Goal: Task Accomplishment & Management: Manage account settings

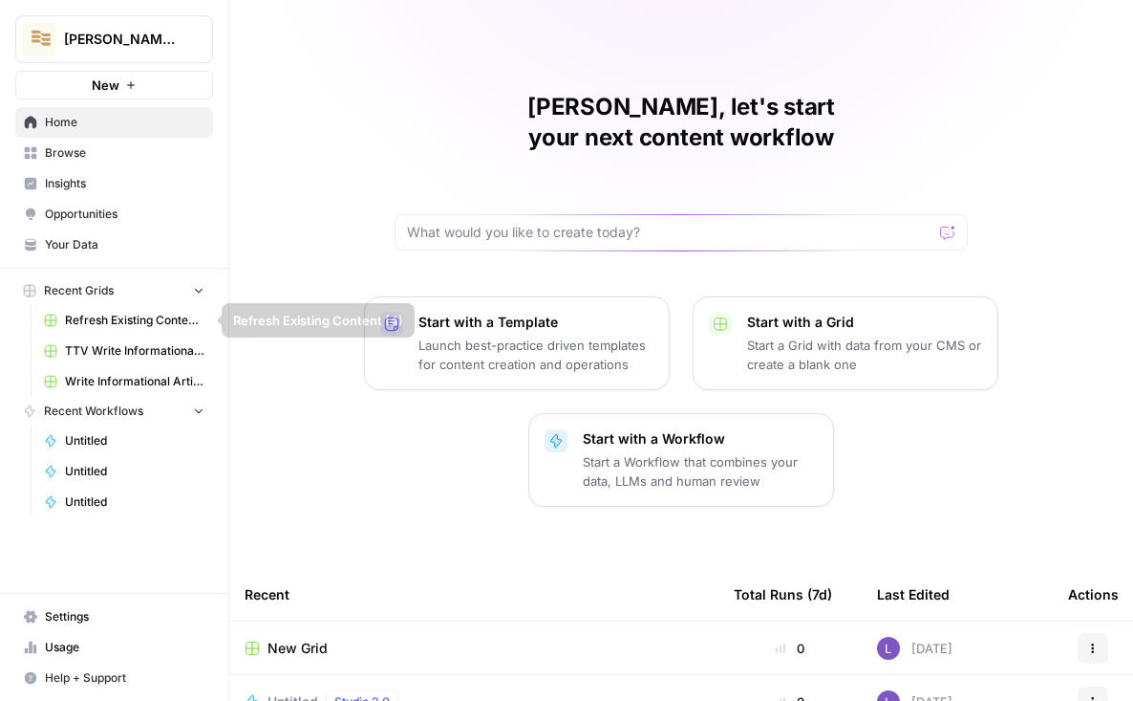
click at [76, 162] on link "Browse" at bounding box center [114, 153] width 198 height 31
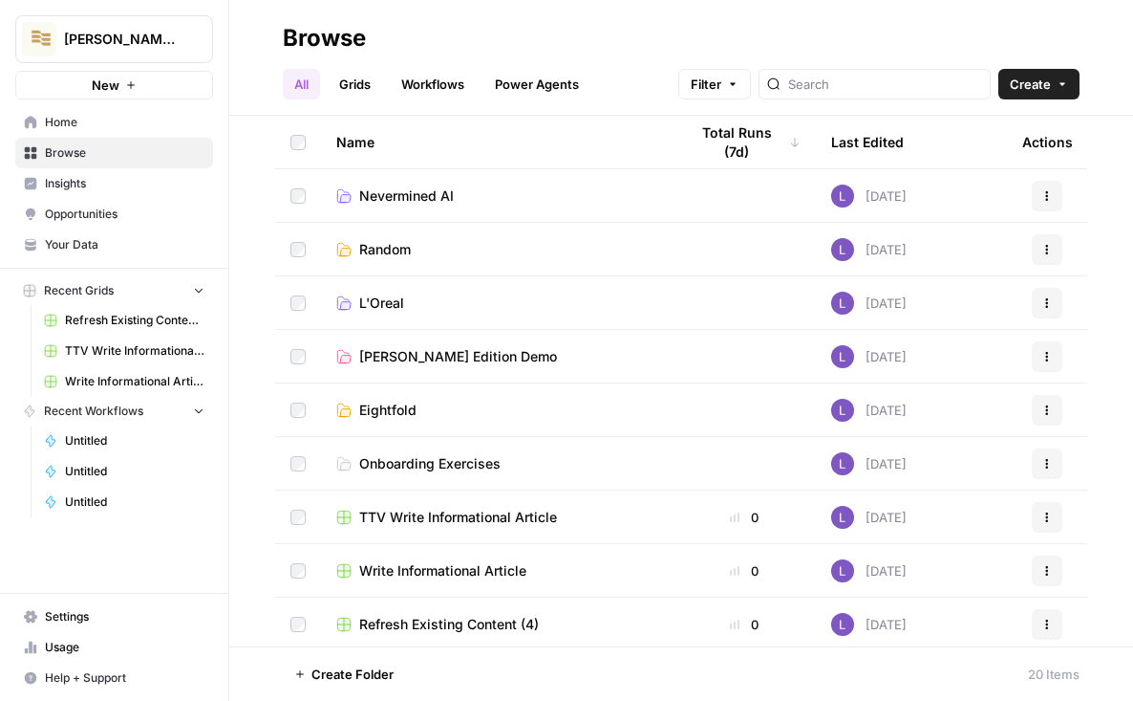
click at [106, 193] on link "Insights" at bounding box center [114, 183] width 198 height 31
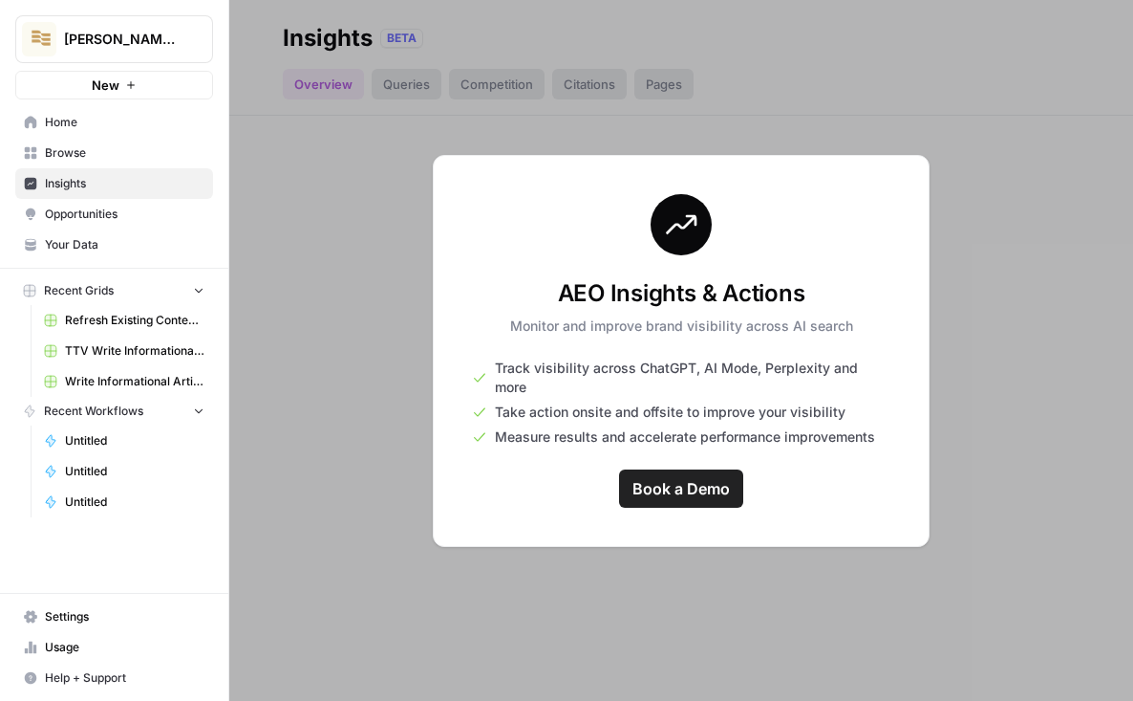
click at [121, 133] on link "Home" at bounding box center [114, 122] width 198 height 31
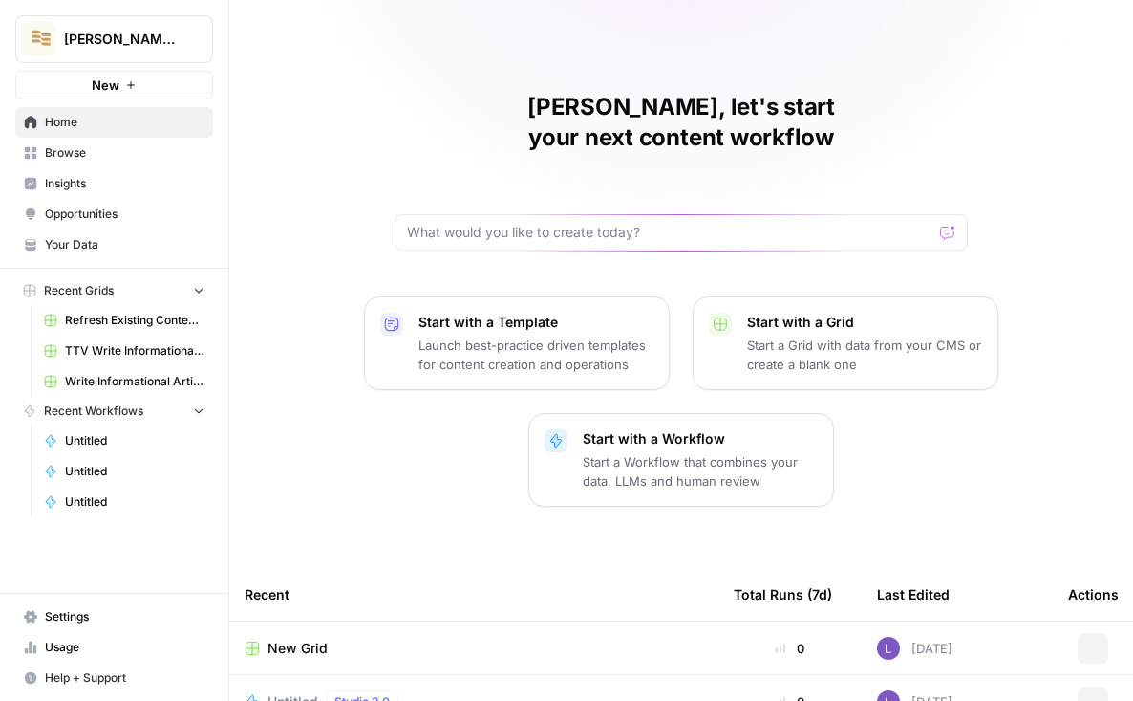
click at [126, 148] on span "Browse" at bounding box center [125, 152] width 160 height 17
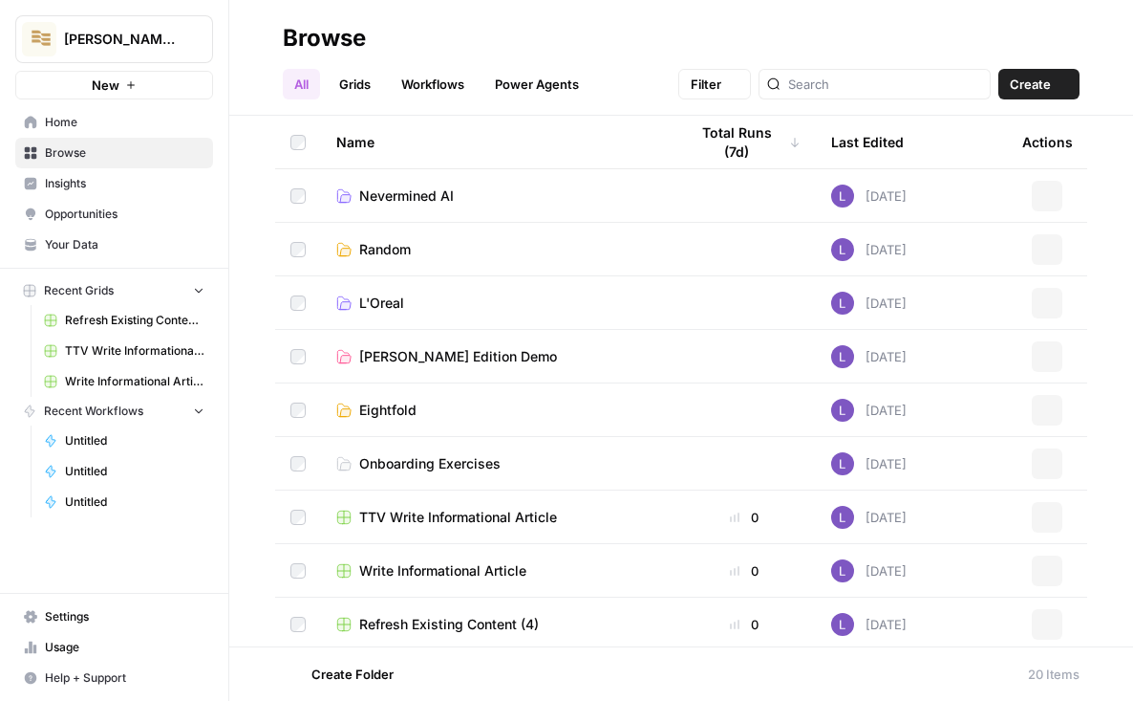
click at [117, 117] on span "Home" at bounding box center [125, 122] width 160 height 17
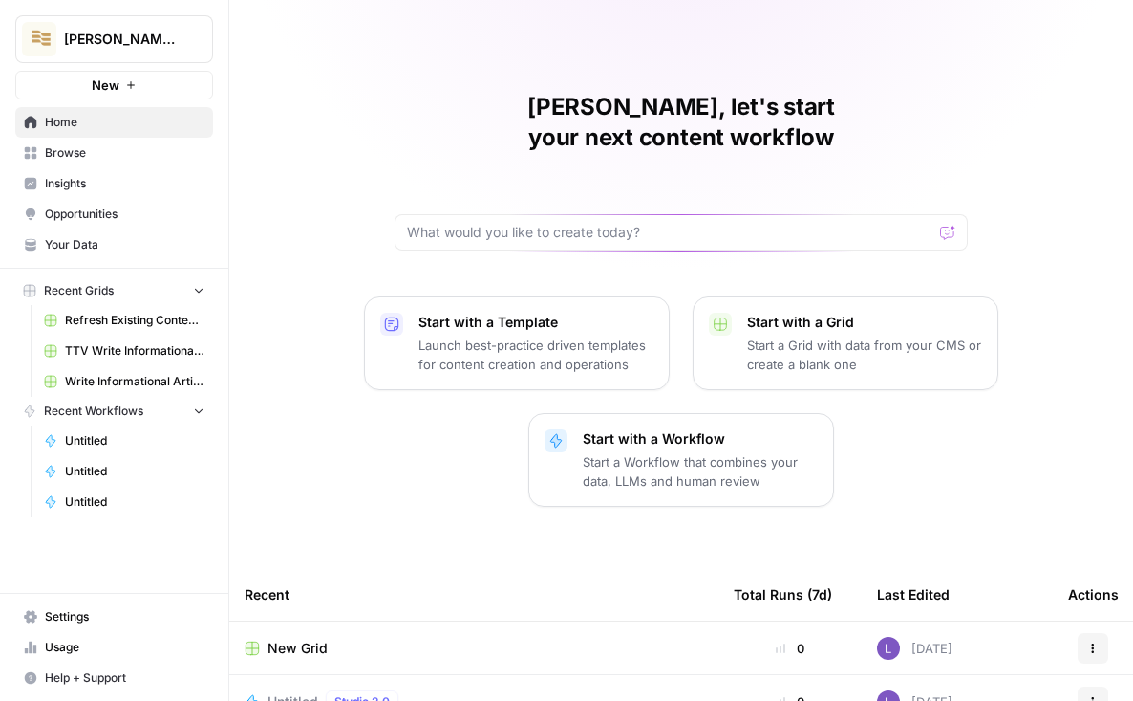
click at [470, 180] on div "Lily, let's start your next content workflow" at bounding box center [681, 171] width 573 height 159
click at [483, 214] on div at bounding box center [681, 232] width 573 height 36
type input "create a workflow that identifies what primary keywords to include"
click button "Send" at bounding box center [949, 232] width 25 height 25
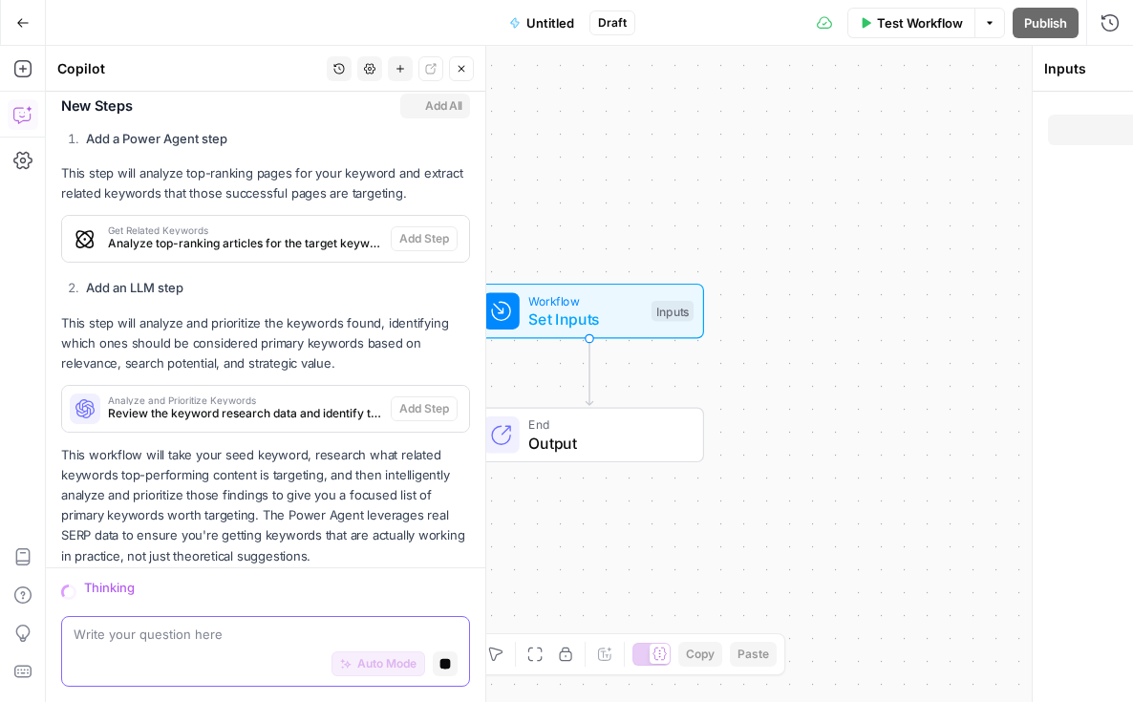
scroll to position [751, 0]
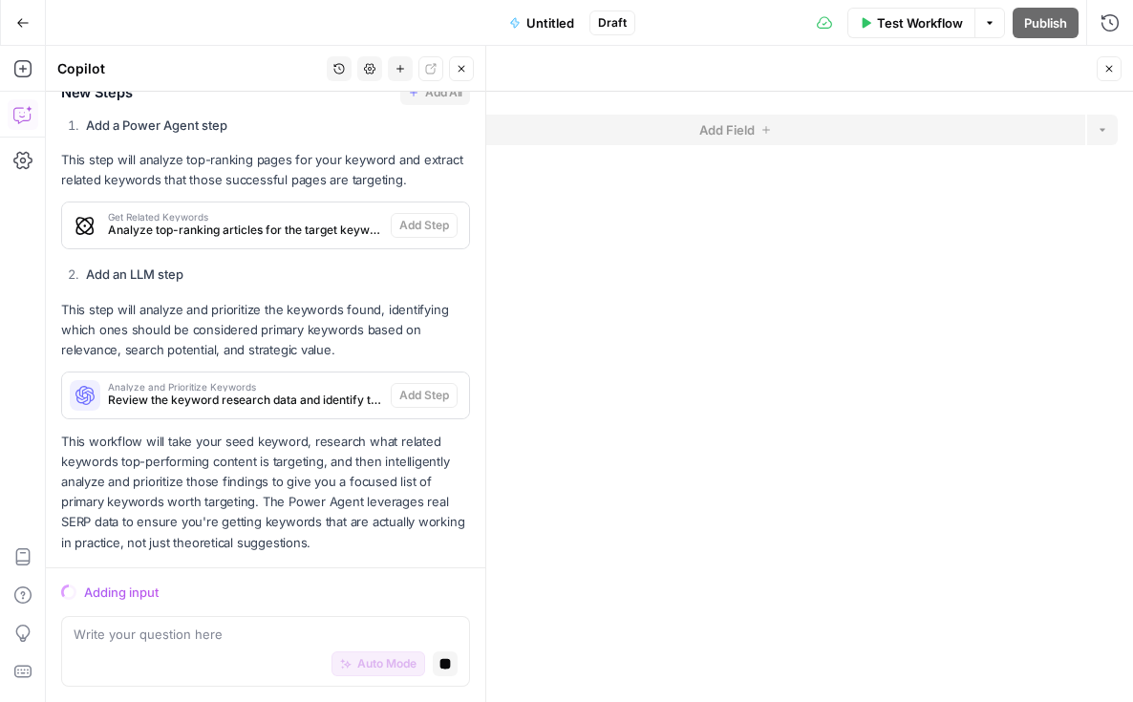
click at [17, 23] on icon "button" at bounding box center [22, 22] width 13 height 13
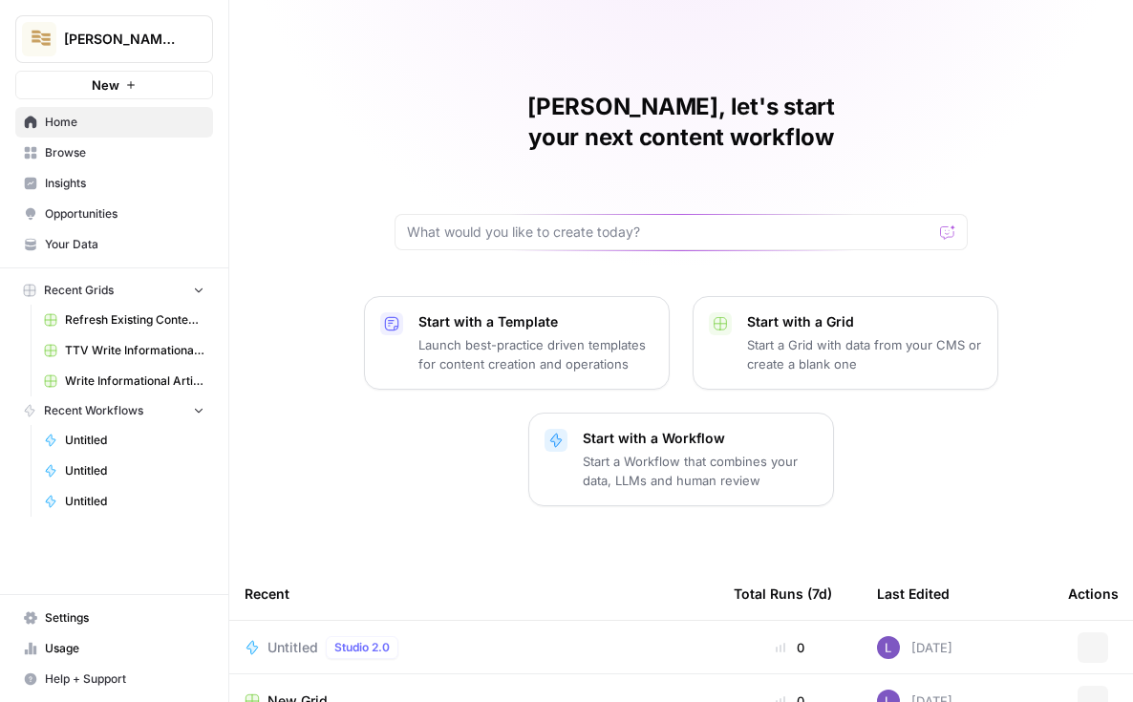
click at [151, 40] on span "Lily's AirCraft" at bounding box center [122, 39] width 116 height 19
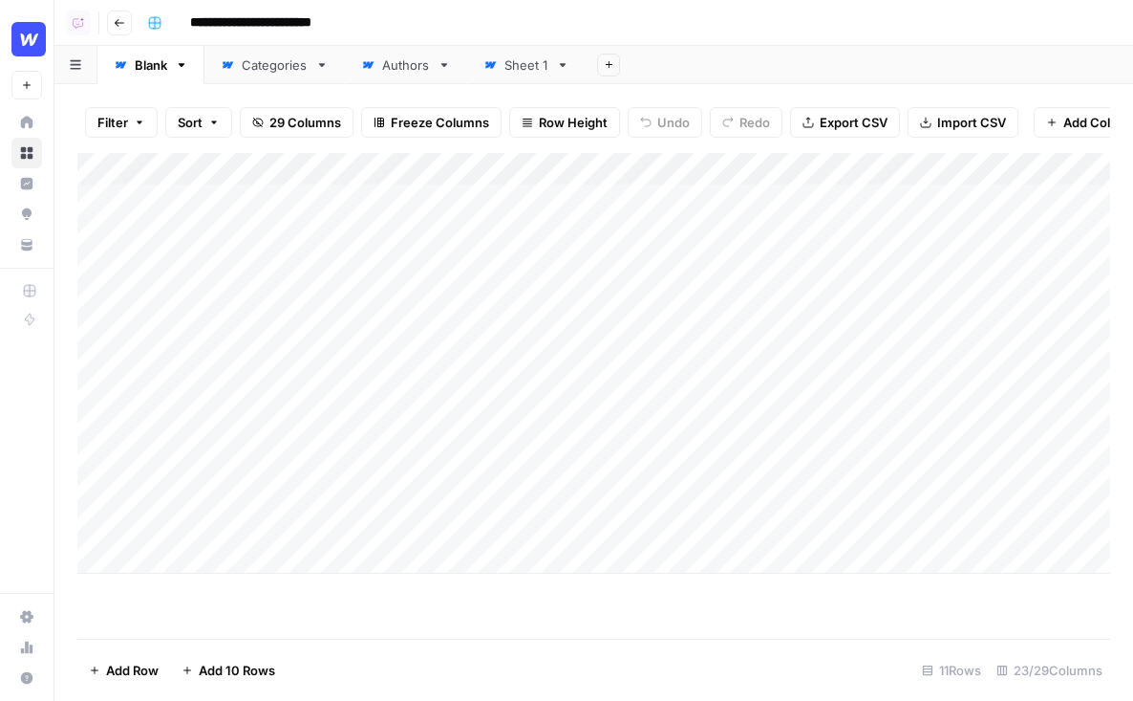
click at [879, 168] on div "Add Column" at bounding box center [593, 363] width 1033 height 421
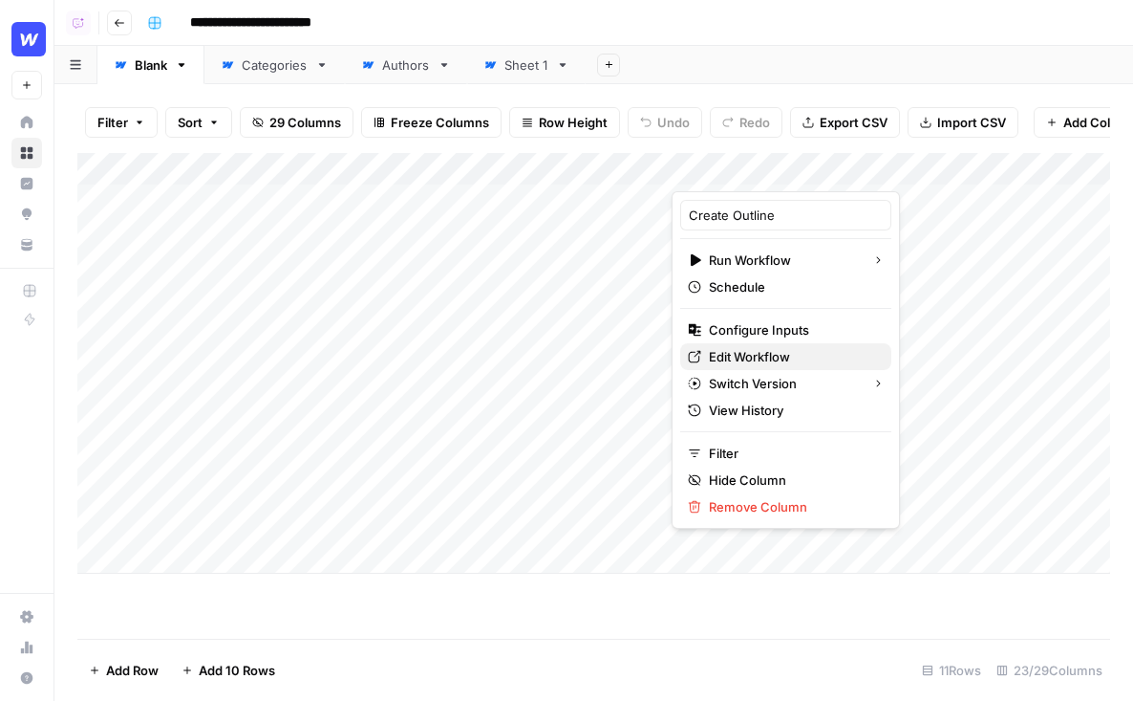
click at [709, 355] on span "Edit Workflow" at bounding box center [792, 356] width 167 height 19
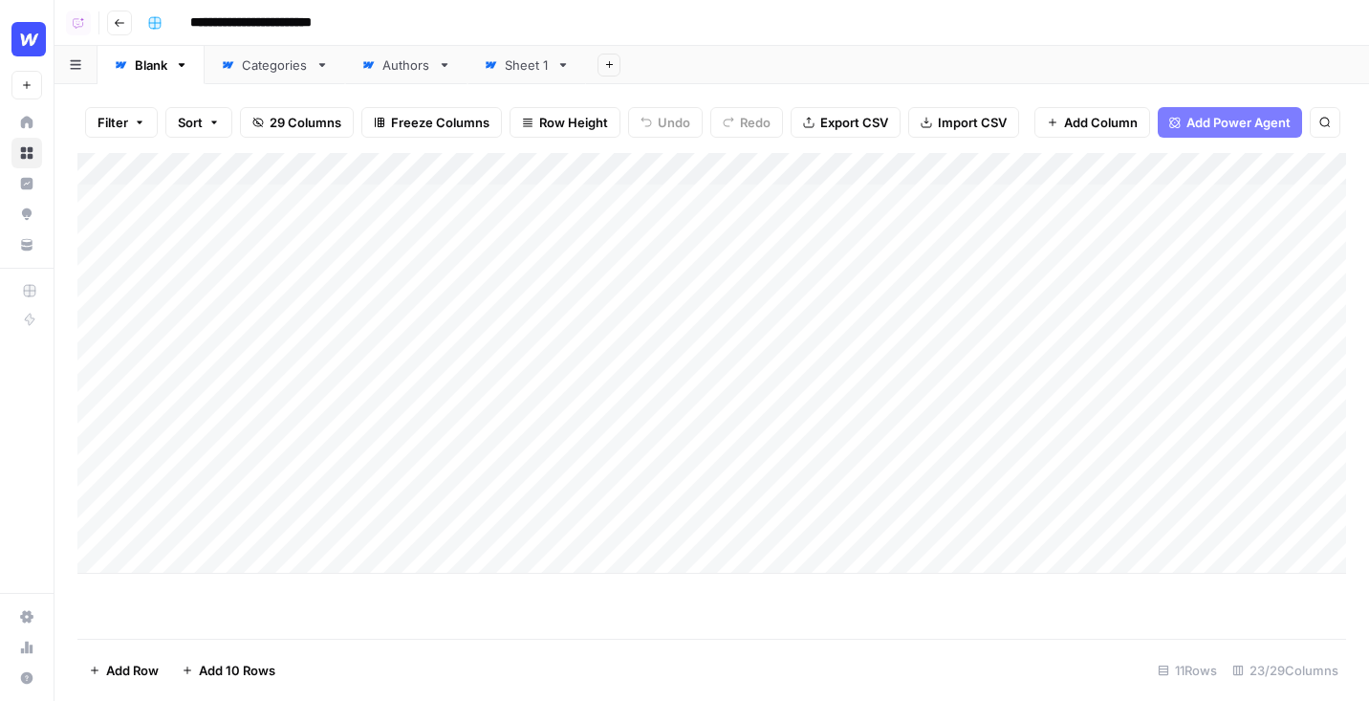
scroll to position [0, 183]
click at [814, 191] on div "Add Column" at bounding box center [711, 363] width 1268 height 421
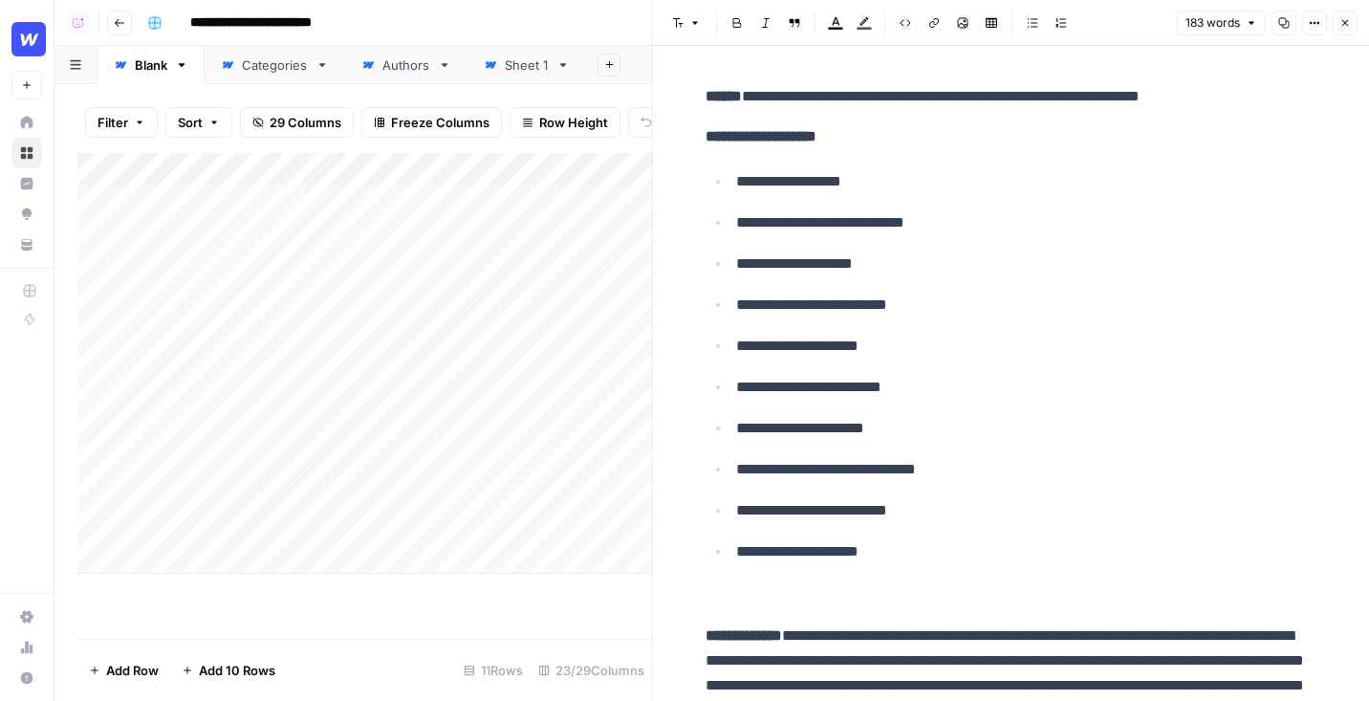
click at [1133, 24] on icon "button" at bounding box center [1344, 22] width 11 height 11
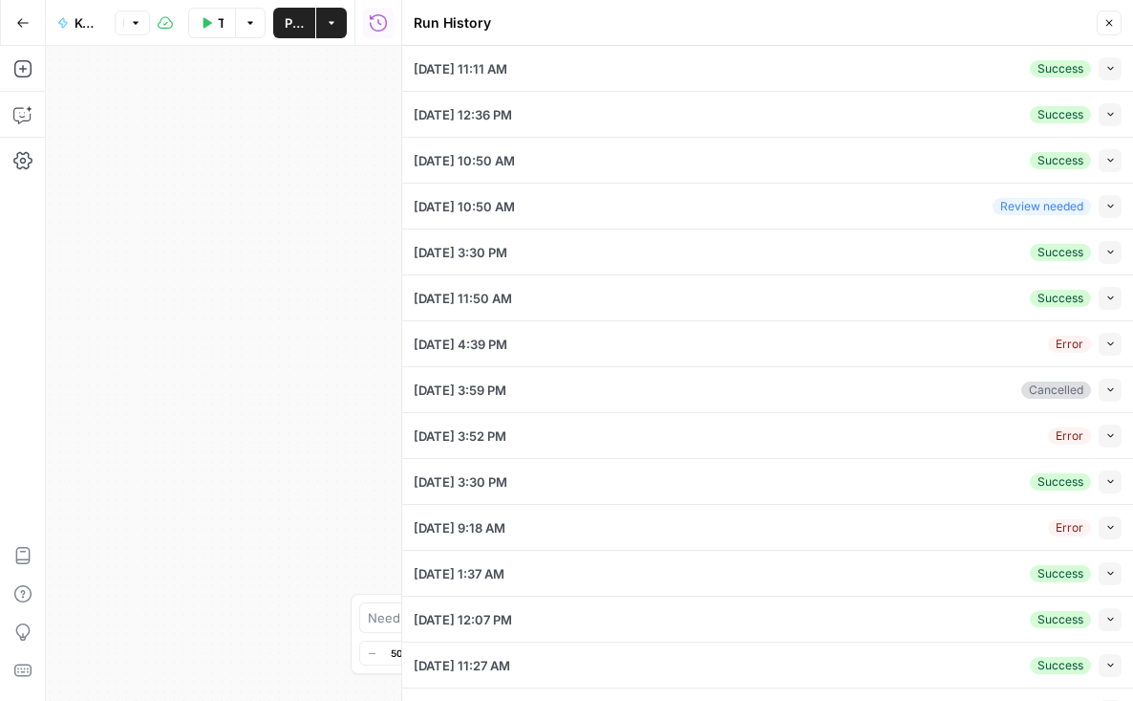
click at [1110, 76] on button "Collapse" at bounding box center [1110, 68] width 23 height 23
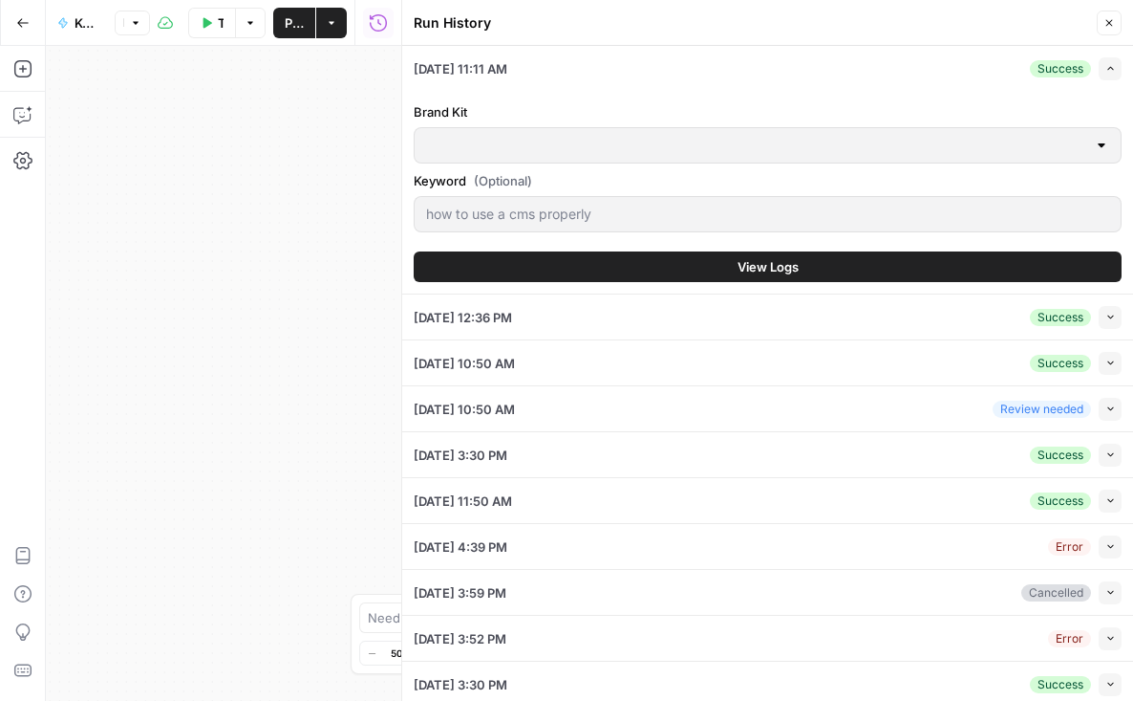
type input "Webflow"
click at [737, 255] on button "View Logs" at bounding box center [768, 266] width 708 height 31
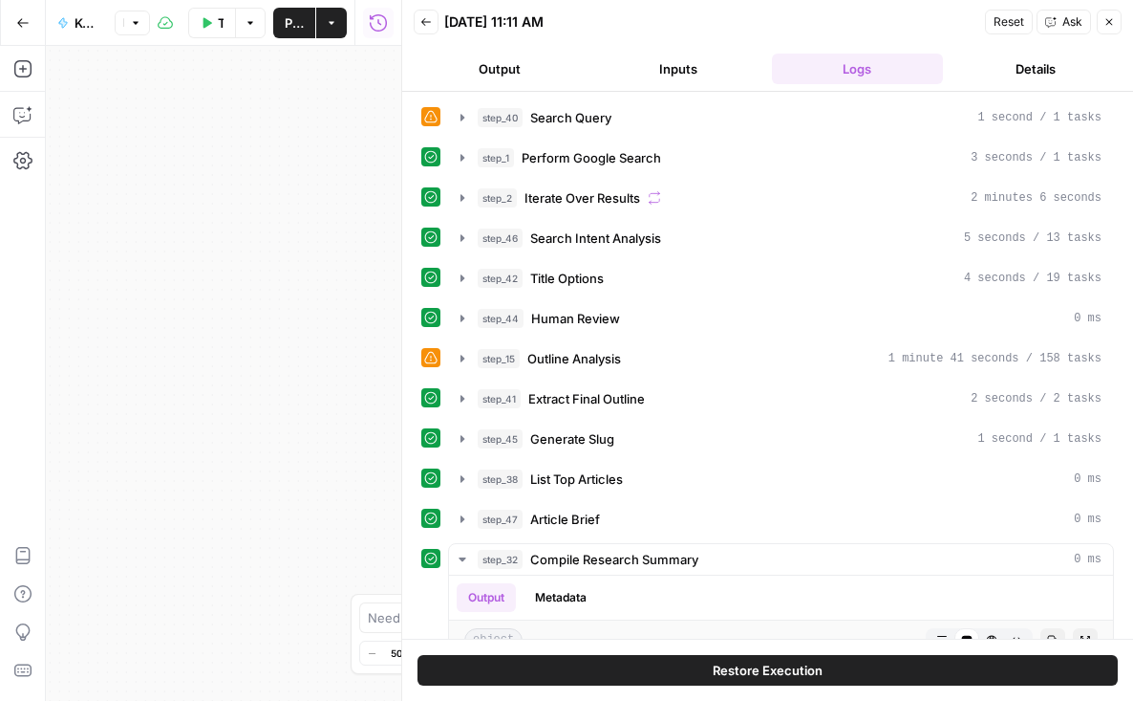
click at [610, 669] on button "Restore Execution" at bounding box center [768, 670] width 701 height 31
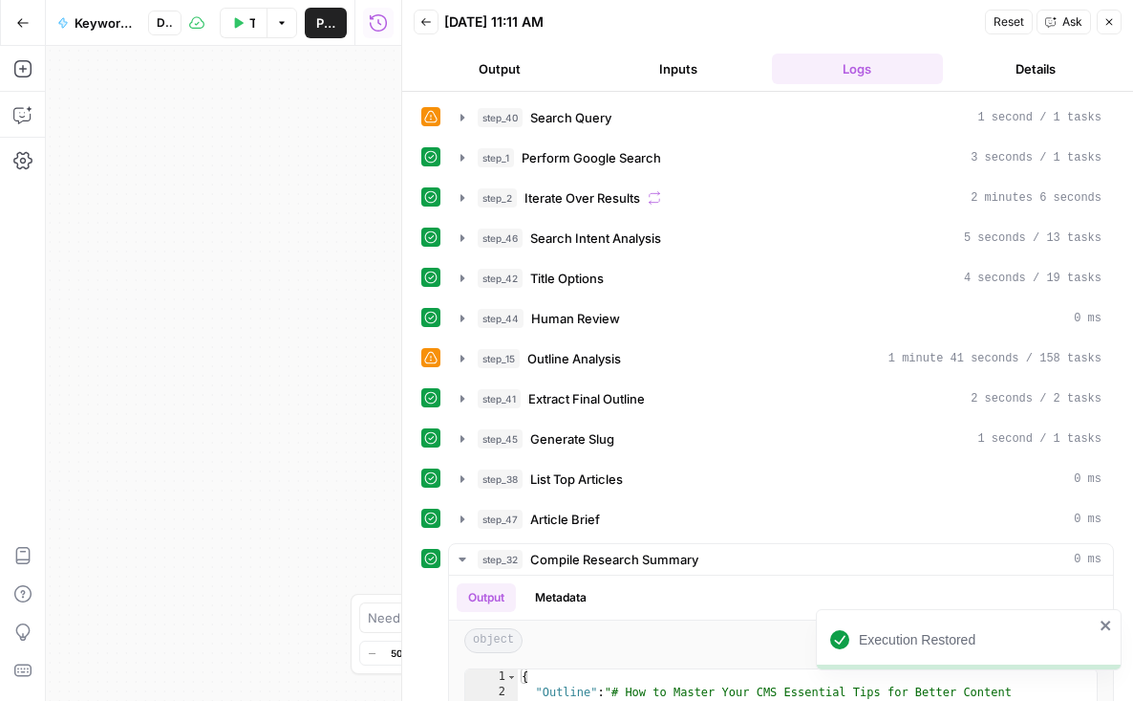
click at [700, 201] on div "step_2 Iterate Over Results 2 minutes 6 seconds" at bounding box center [790, 197] width 624 height 19
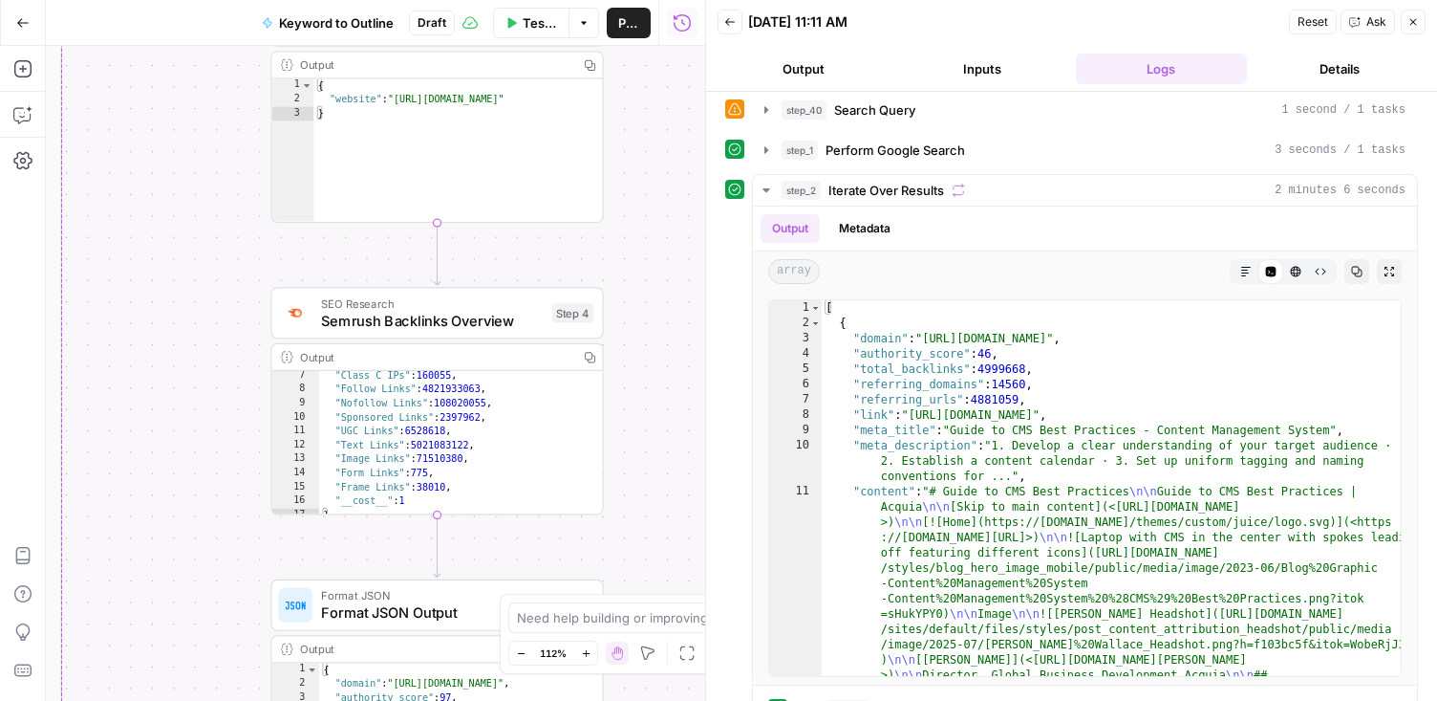
scroll to position [82, 0]
click at [13, 68] on icon "button" at bounding box center [22, 68] width 19 height 19
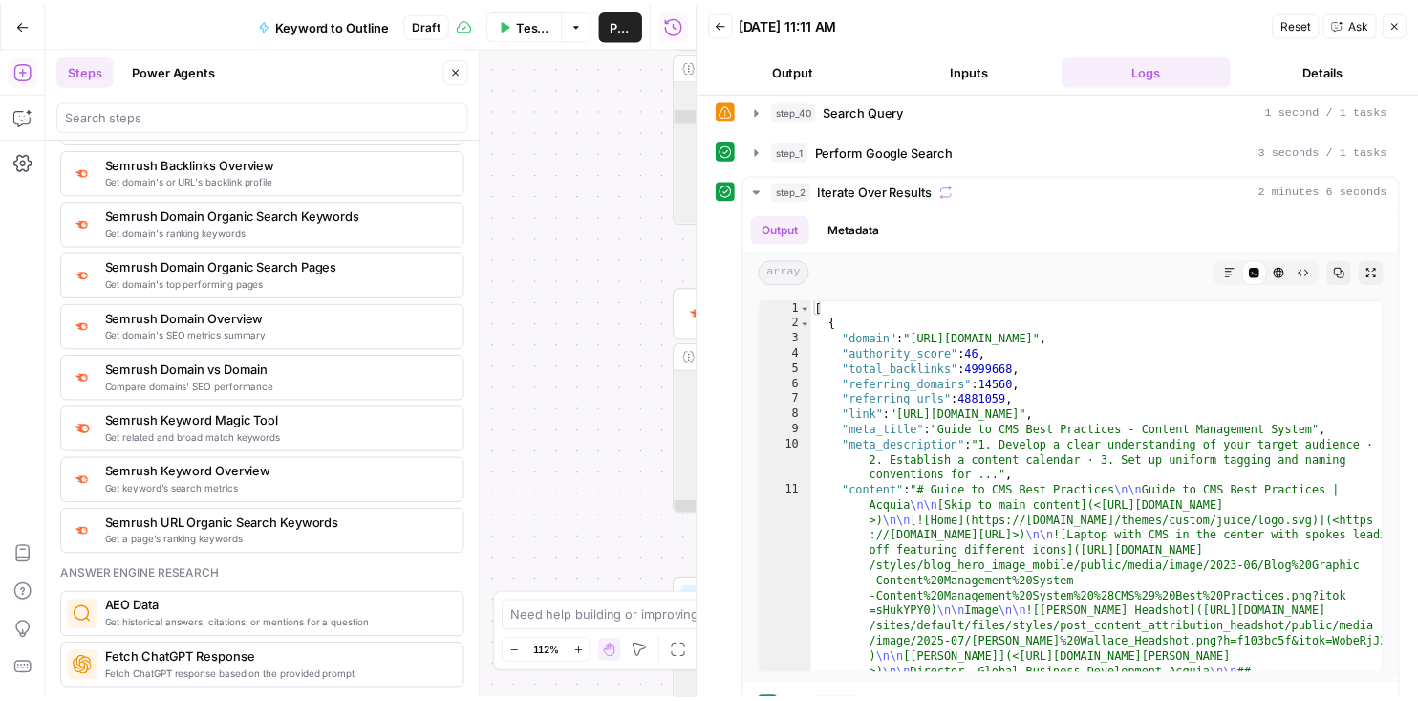
scroll to position [2112, 0]
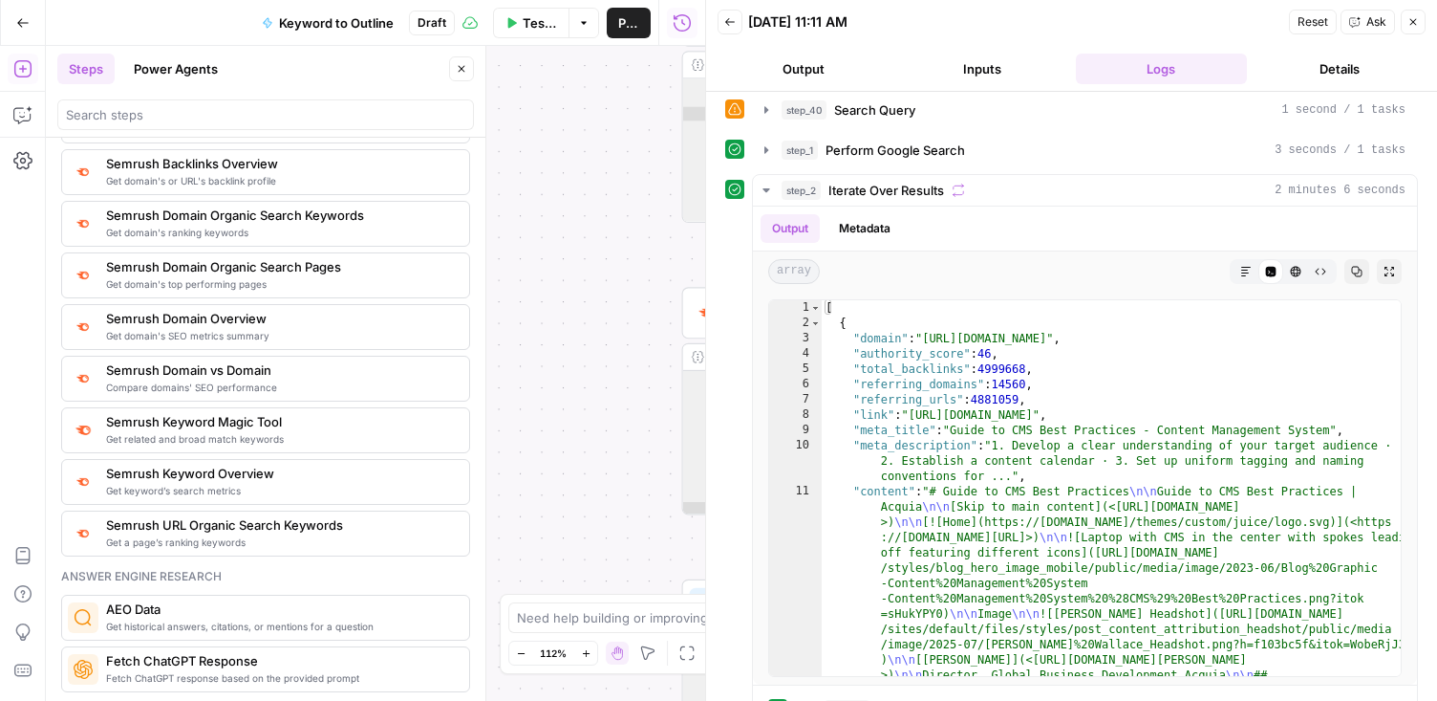
click at [26, 23] on icon "button" at bounding box center [22, 22] width 13 height 13
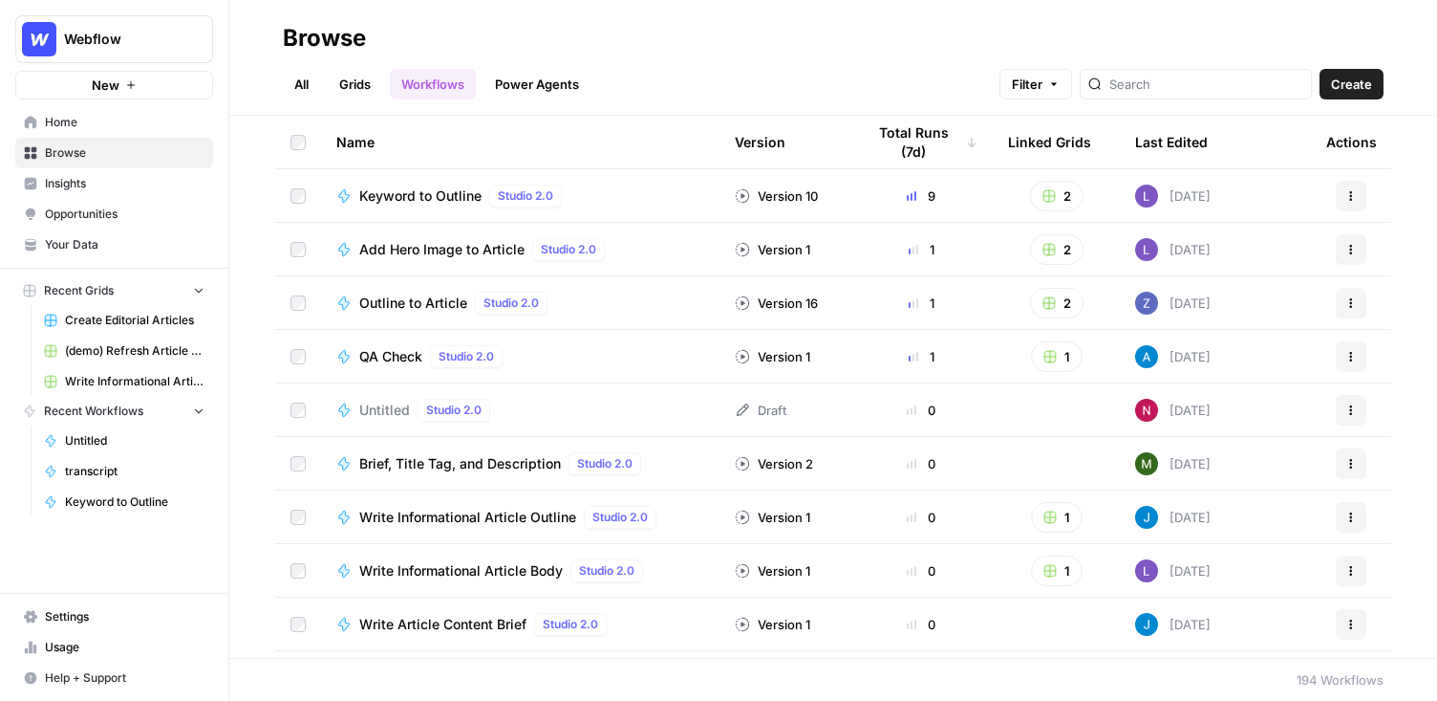
click at [346, 91] on link "Grids" at bounding box center [355, 84] width 54 height 31
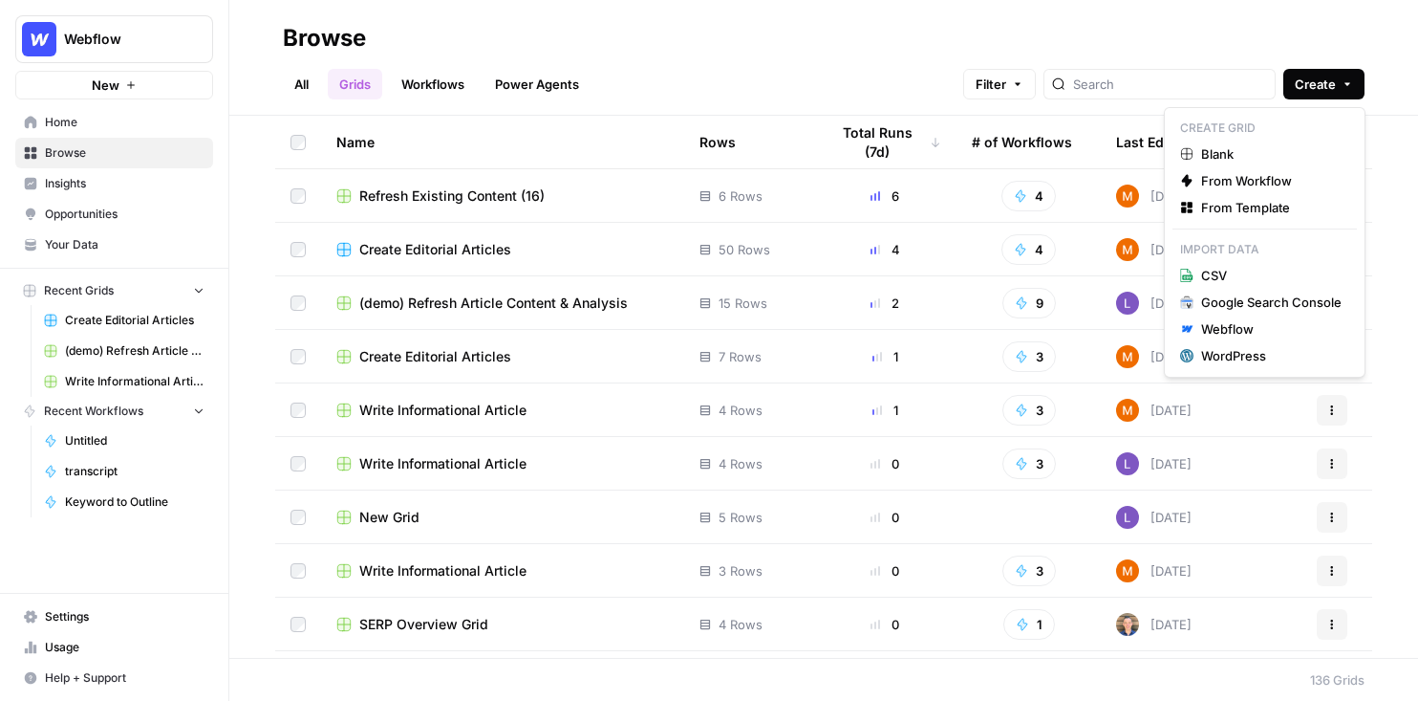
click at [1133, 85] on span "Create" at bounding box center [1315, 84] width 41 height 19
click at [1133, 205] on span "From Template" at bounding box center [1271, 207] width 140 height 19
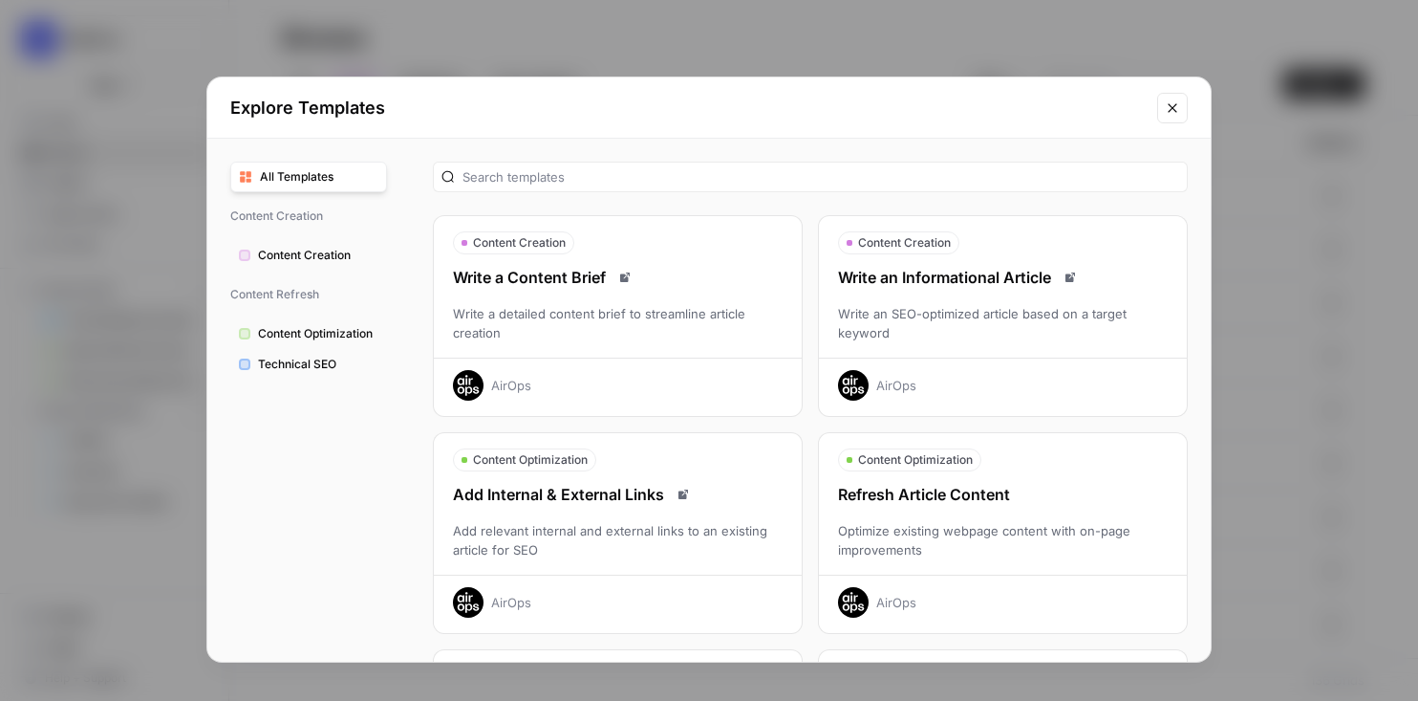
click at [1133, 112] on icon "Close modal" at bounding box center [1172, 107] width 15 height 15
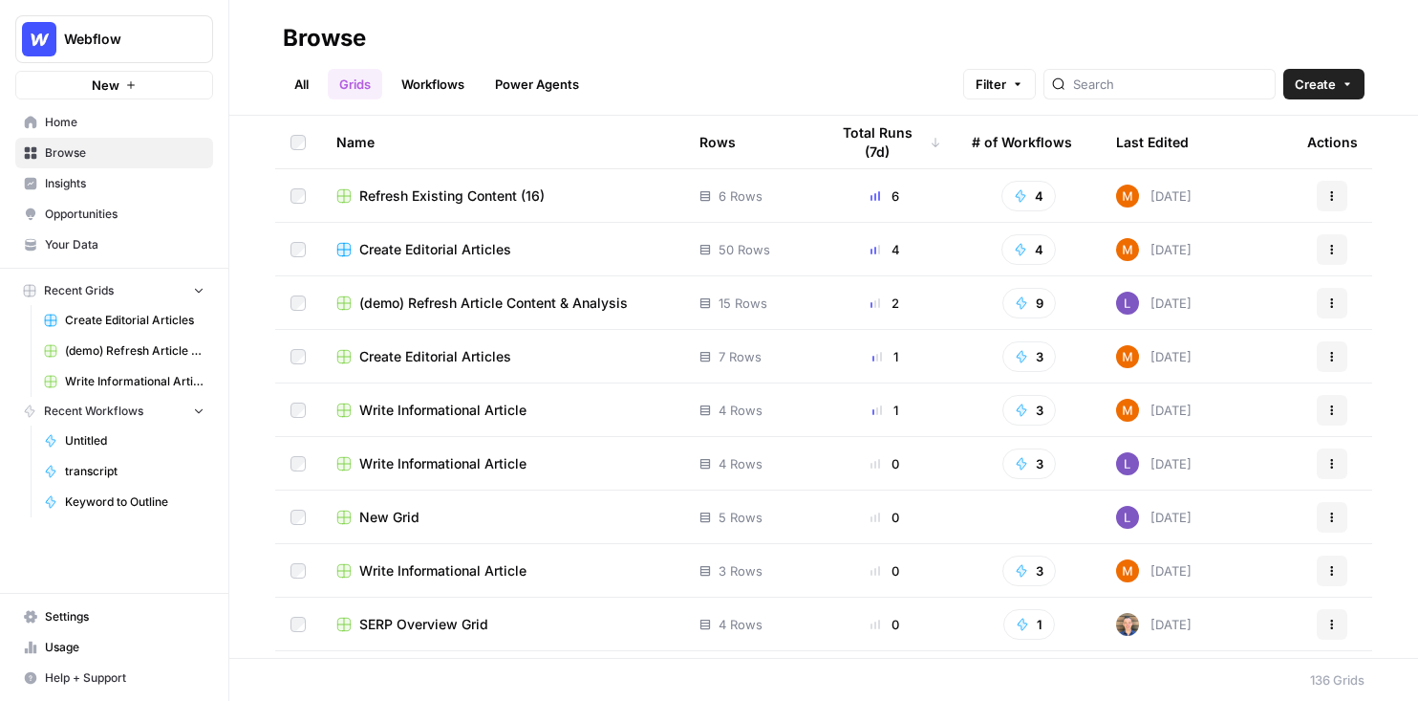
click at [394, 201] on span "Refresh Existing Content (16)" at bounding box center [451, 195] width 185 height 19
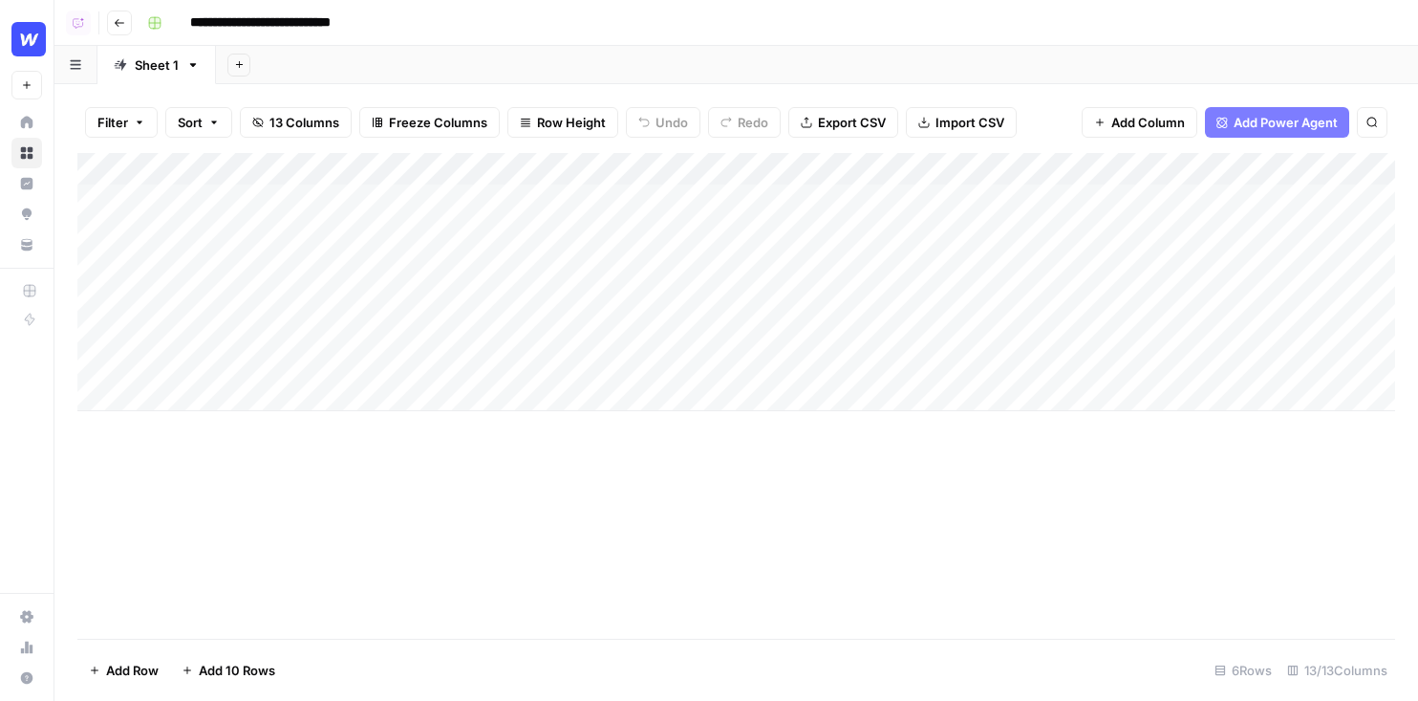
click at [1133, 113] on span "Add Power Agent" at bounding box center [1286, 122] width 104 height 19
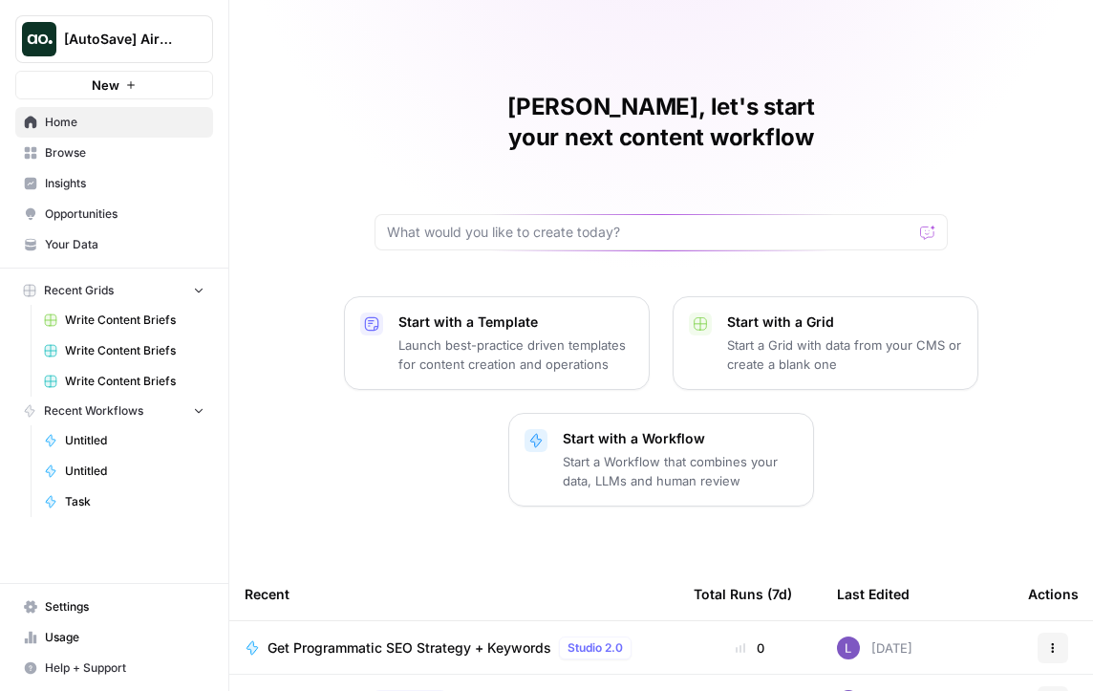
click at [105, 597] on link "Settings" at bounding box center [114, 607] width 198 height 31
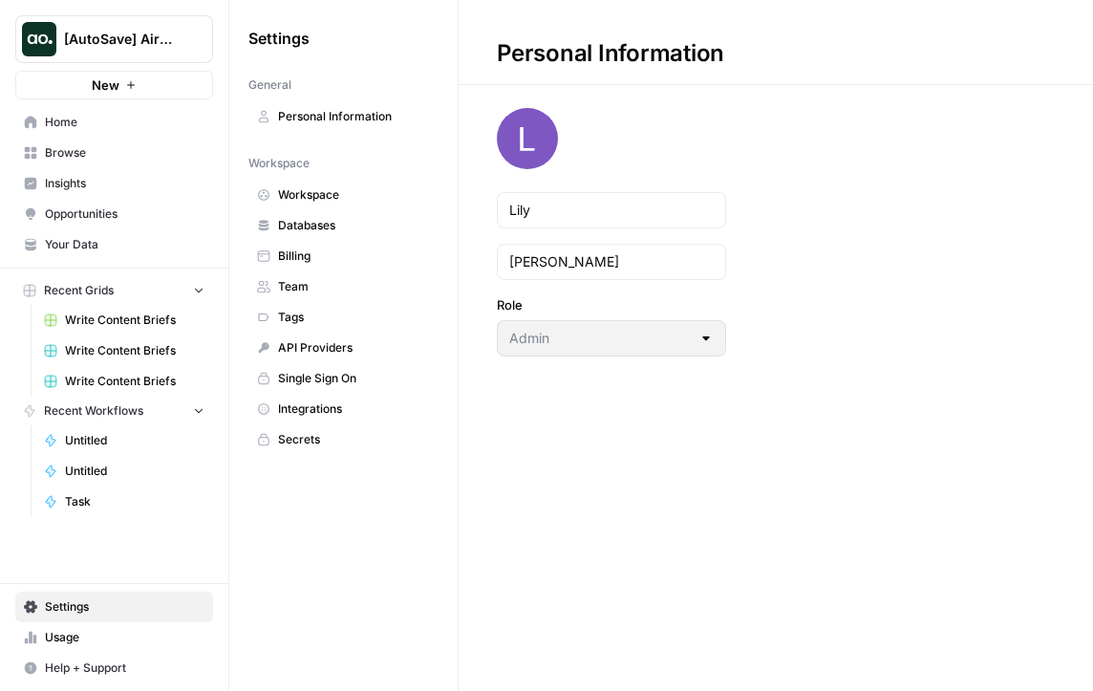
click at [327, 291] on span "Team" at bounding box center [354, 286] width 152 height 17
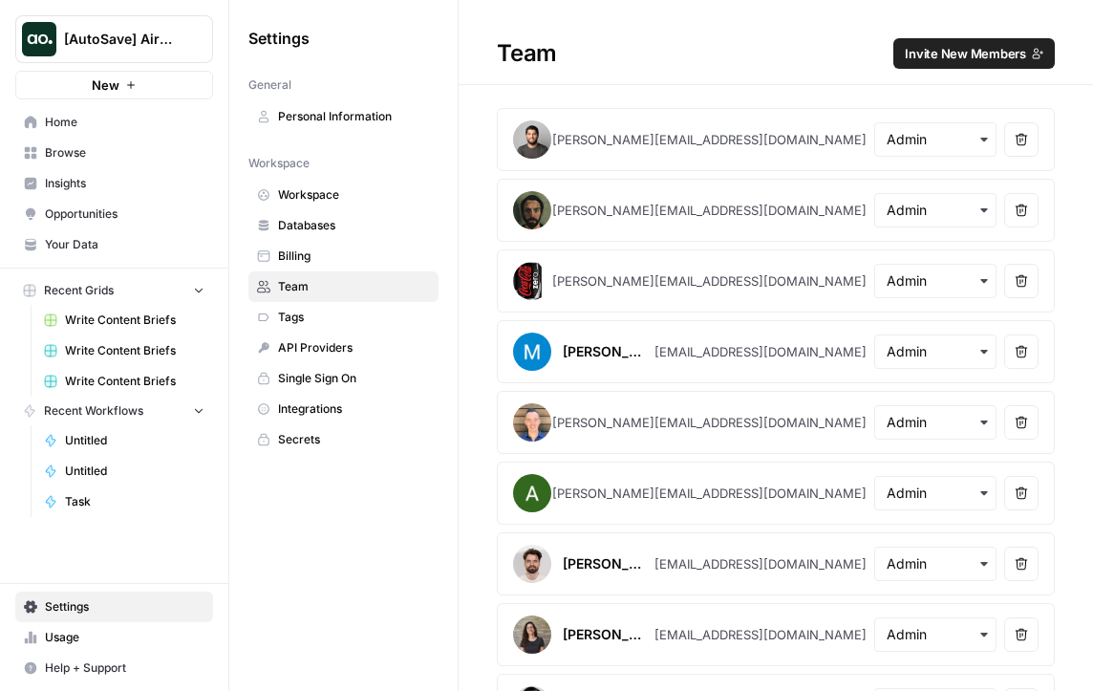
click at [994, 54] on span "Invite New Members" at bounding box center [965, 53] width 121 height 19
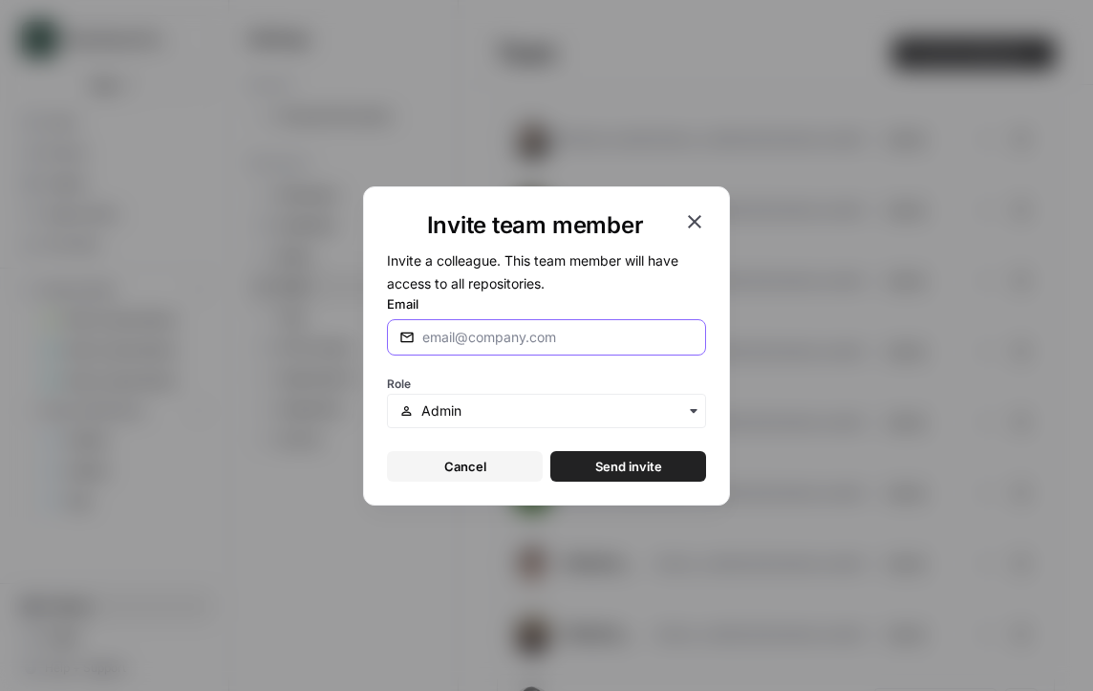
click at [523, 338] on input "Email" at bounding box center [557, 337] width 271 height 19
drag, startPoint x: 468, startPoint y: 336, endPoint x: 358, endPoint y: 336, distance: 109.9
click at [362, 336] on div "Invite team member Invite a colleague. This team member will have access to all…" at bounding box center [546, 345] width 1093 height 691
paste input ".guerra@airops.com"
type input "dan.guerra@airops.com"
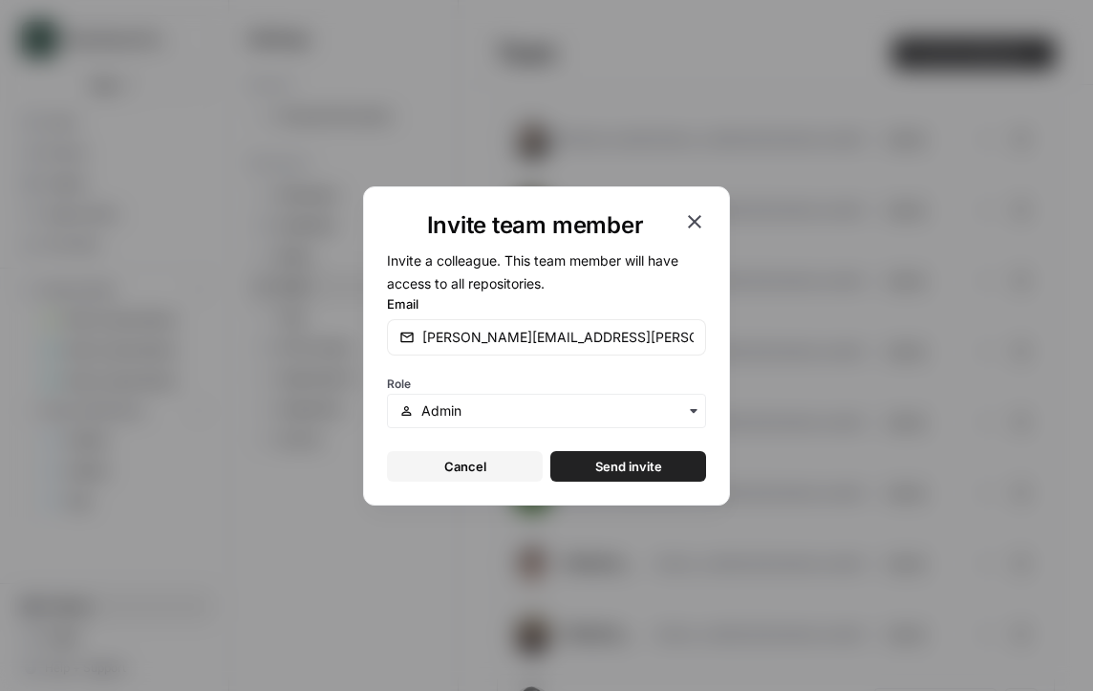
click at [628, 464] on span "Send invite" at bounding box center [628, 466] width 67 height 19
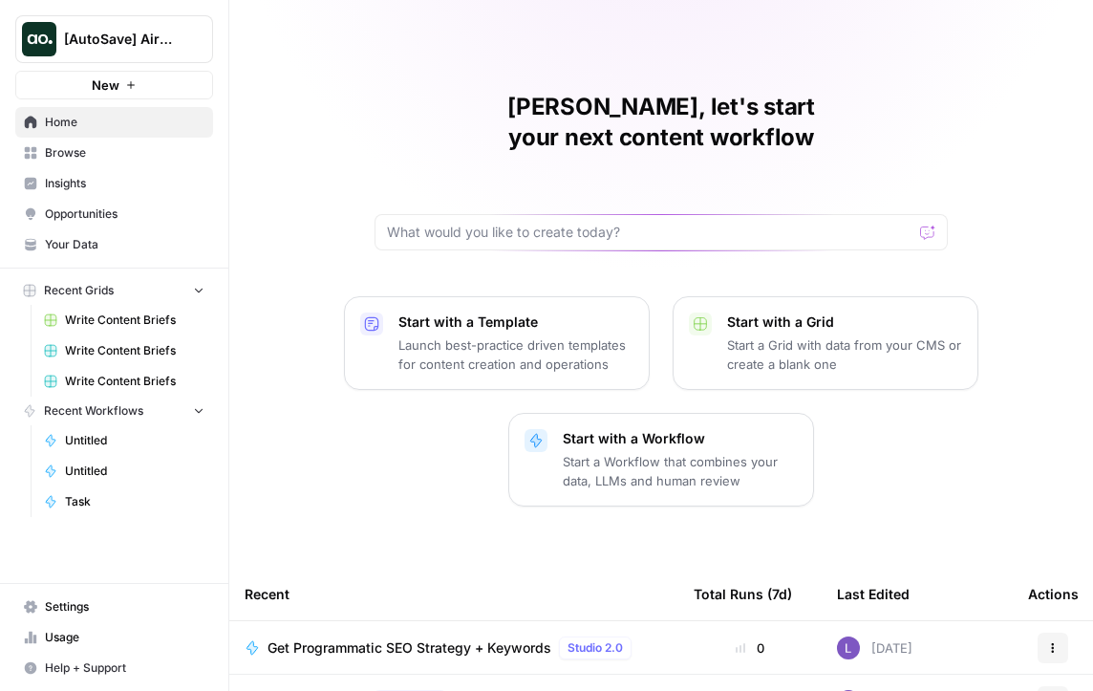
click at [116, 66] on div "[AutoSave] AirOps New" at bounding box center [114, 49] width 228 height 99
click at [123, 50] on AirOps"] "[AutoSave] AirOps" at bounding box center [114, 39] width 198 height 48
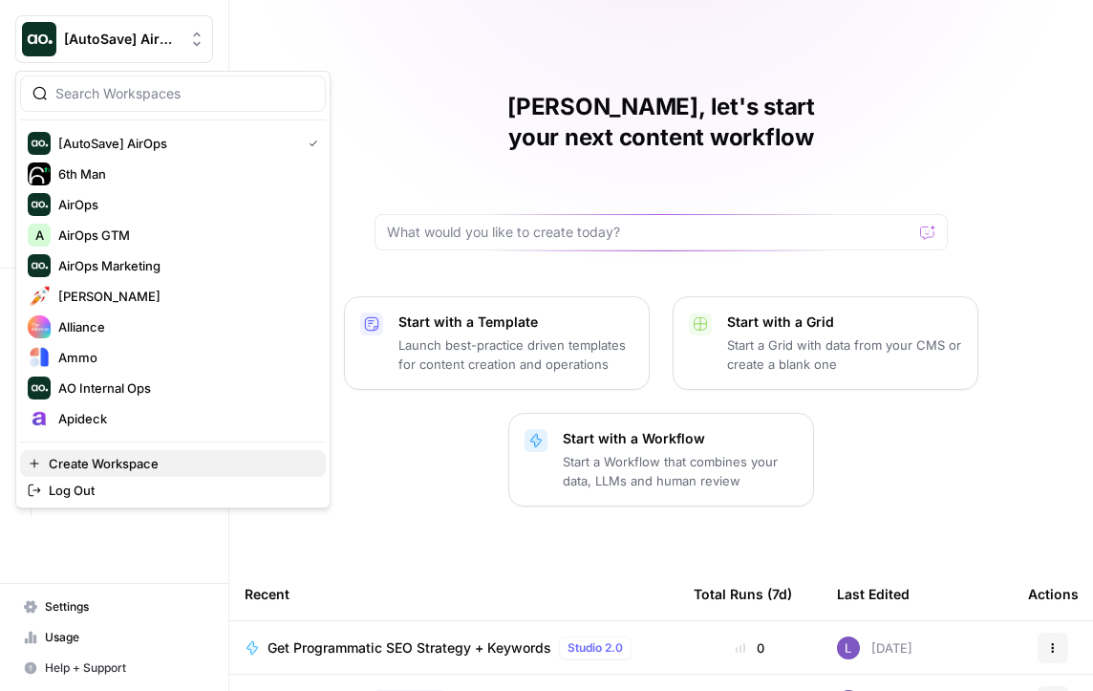
click at [161, 469] on span "Create Workspace" at bounding box center [180, 463] width 262 height 19
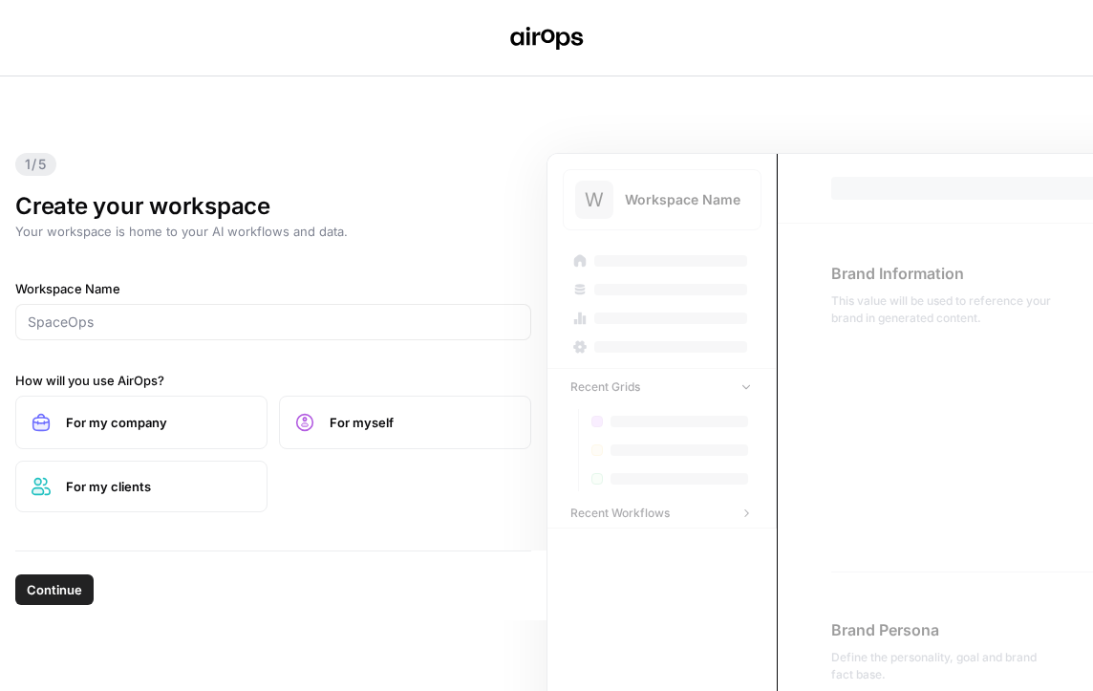
click at [267, 354] on div "Workspace Name How will you use AirOps? For my company For myself For my clients" at bounding box center [273, 395] width 516 height 233
click at [283, 337] on div at bounding box center [273, 322] width 516 height 36
click at [281, 333] on div at bounding box center [273, 322] width 516 height 36
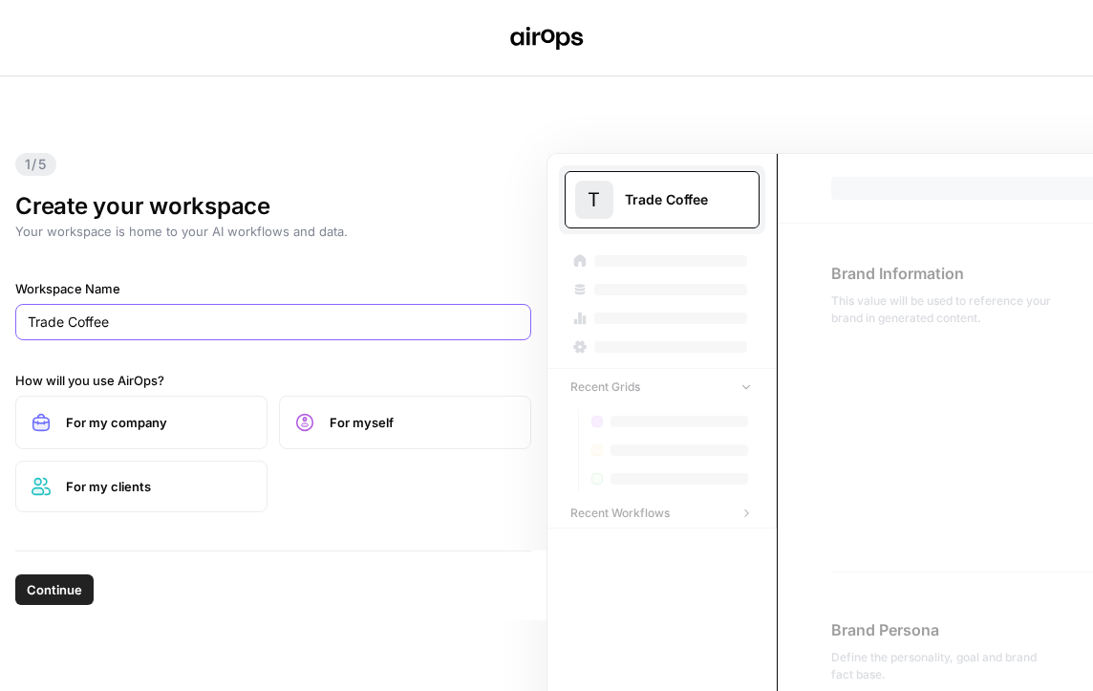
type input "Trade Coffee"
click at [69, 577] on button "Continue" at bounding box center [54, 589] width 78 height 31
click at [130, 429] on span "For my company" at bounding box center [158, 422] width 185 height 19
click at [86, 626] on div "1/5 Create your workspace Your workspace is home to your AI workflows and data.…" at bounding box center [546, 383] width 1093 height 615
click at [63, 592] on span "Continue" at bounding box center [54, 589] width 55 height 19
